Goal: Task Accomplishment & Management: Manage account settings

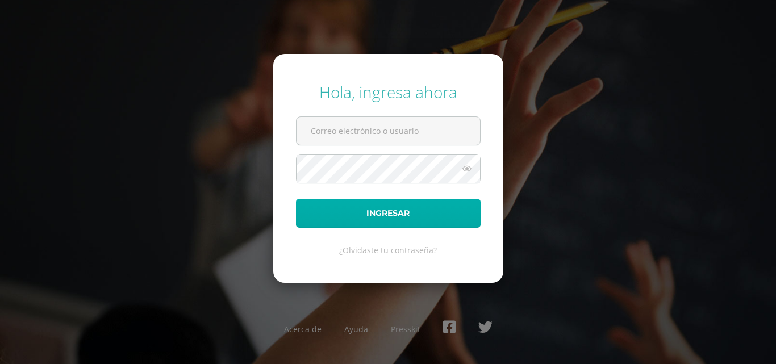
type input "COS00059@osoriosandoval.edu.gt"
click at [365, 216] on button "Ingresar" at bounding box center [388, 213] width 185 height 29
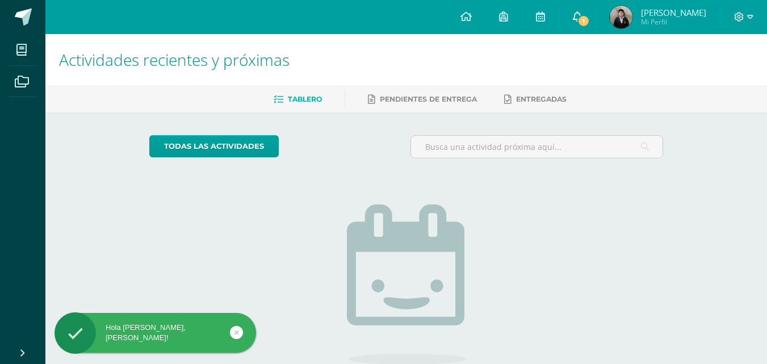
click at [582, 11] on icon at bounding box center [577, 16] width 9 height 10
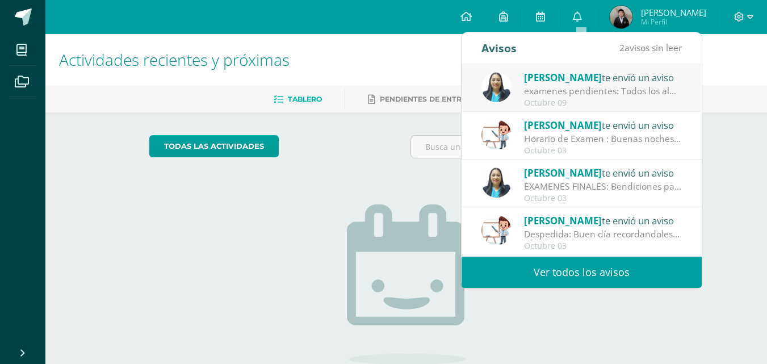
click at [375, 164] on div "todas las Actividades" at bounding box center [406, 151] width 523 height 32
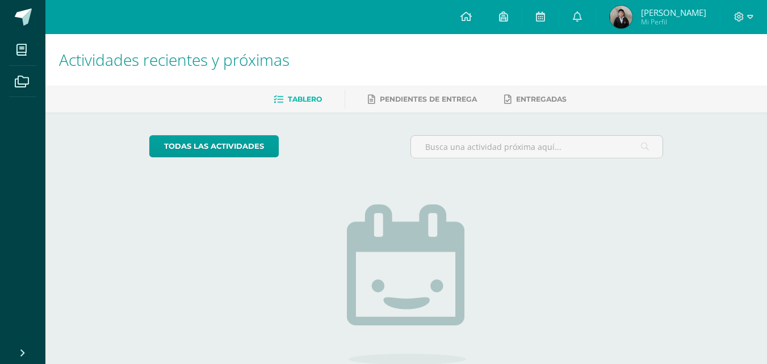
scroll to position [99, 0]
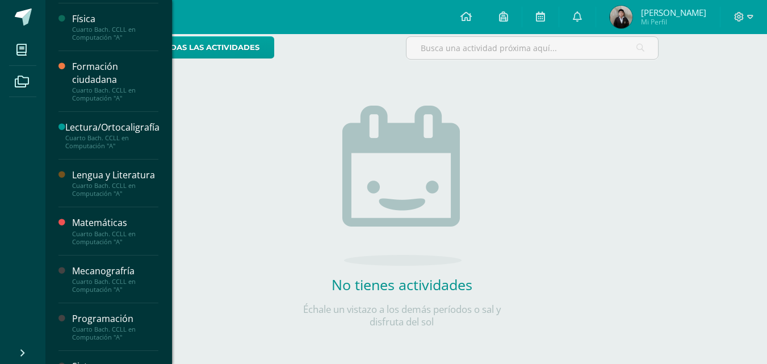
scroll to position [405, 0]
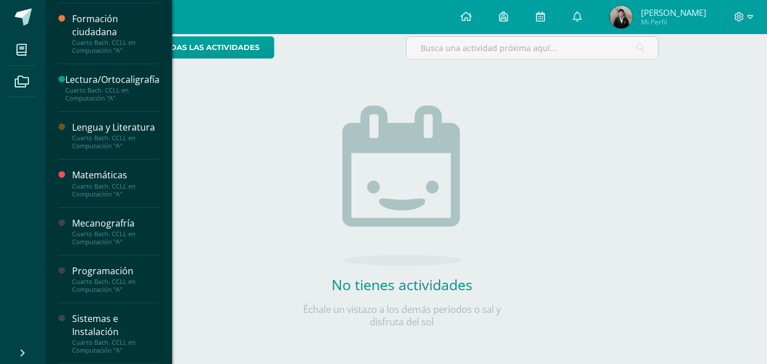
click at [97, 283] on div "Cuarto Bach. CCLL en Computación "A"" at bounding box center [115, 286] width 86 height 16
